Goal: Transaction & Acquisition: Download file/media

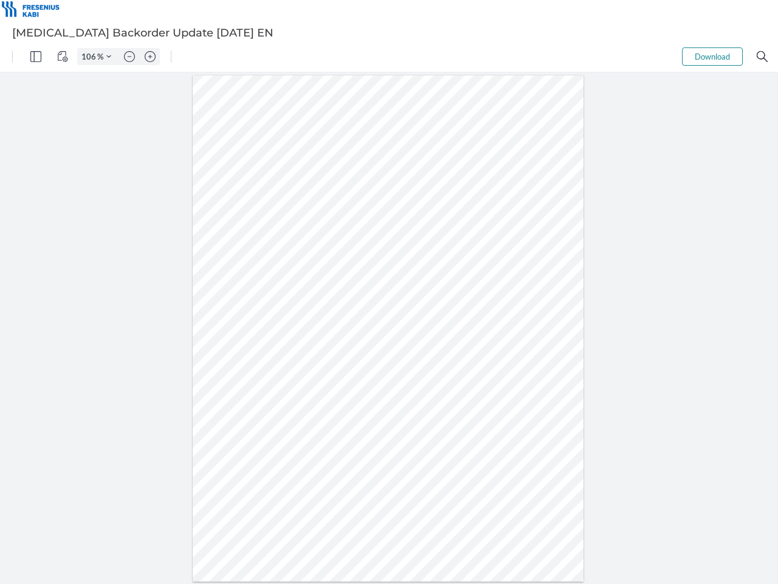
click at [36, 57] on img "Panel" at bounding box center [35, 56] width 11 height 11
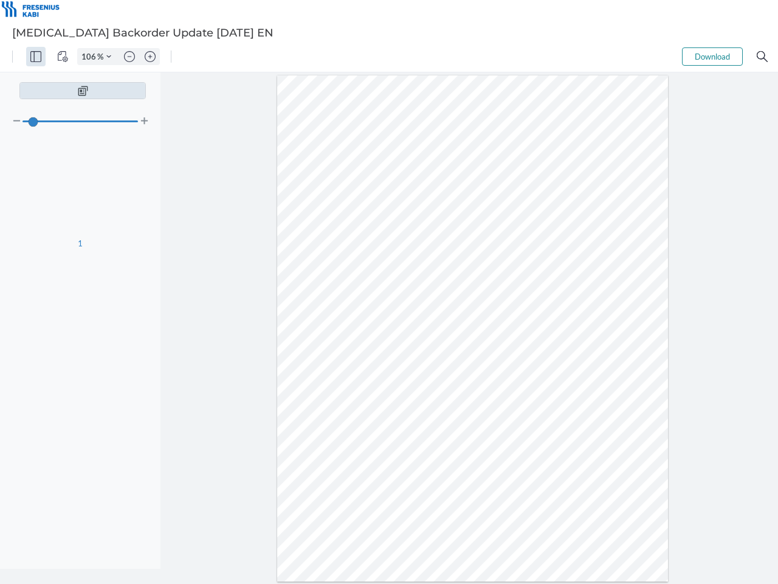
click at [63, 57] on img "View Controls" at bounding box center [62, 56] width 11 height 11
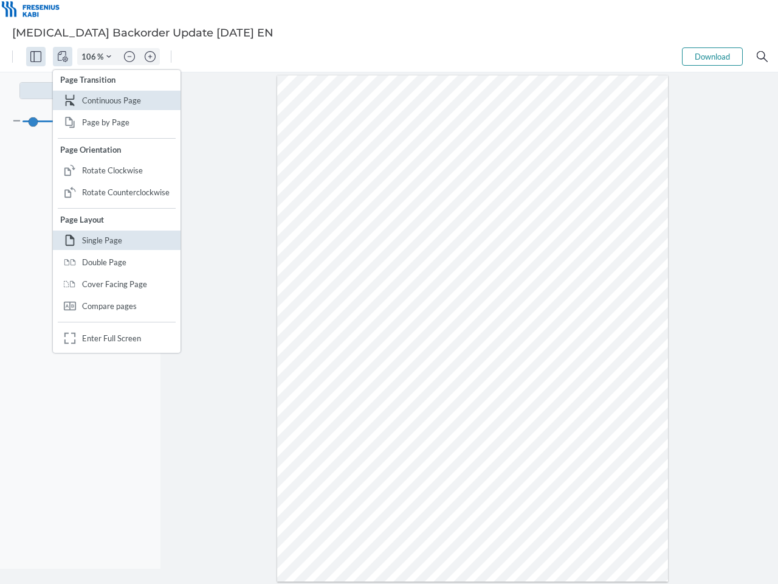
click at [91, 57] on input "106" at bounding box center [87, 56] width 19 height 11
click at [109, 57] on img "Zoom Controls" at bounding box center [108, 56] width 5 height 5
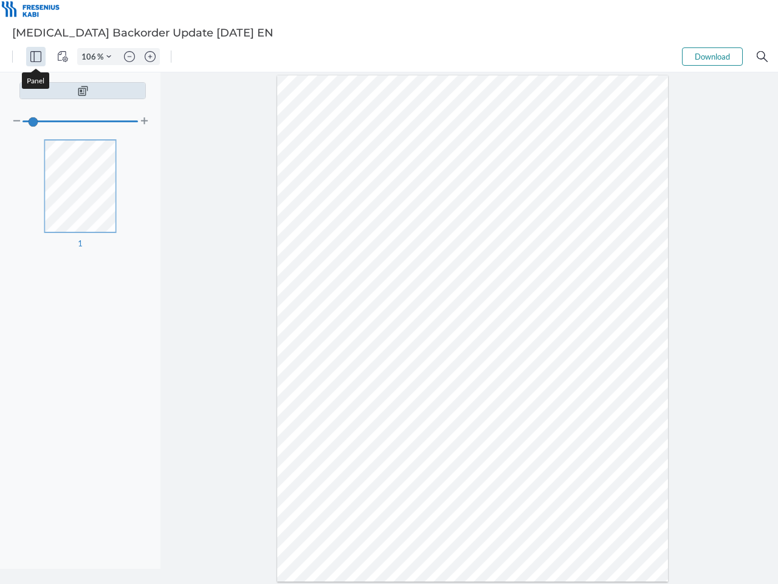
click at [130, 57] on img "Zoom out" at bounding box center [129, 56] width 11 height 11
click at [150, 57] on img "Zoom in" at bounding box center [150, 56] width 11 height 11
type input "106"
click at [713, 57] on button "Download" at bounding box center [712, 56] width 61 height 18
click at [763, 57] on img "Search" at bounding box center [762, 56] width 11 height 11
